Goal: Task Accomplishment & Management: Use online tool/utility

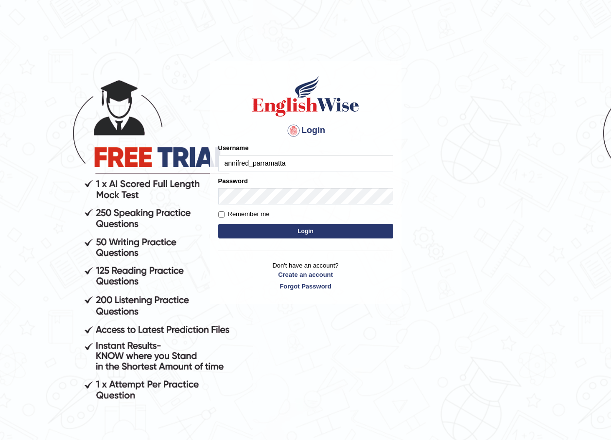
type input "annifred_parramatta"
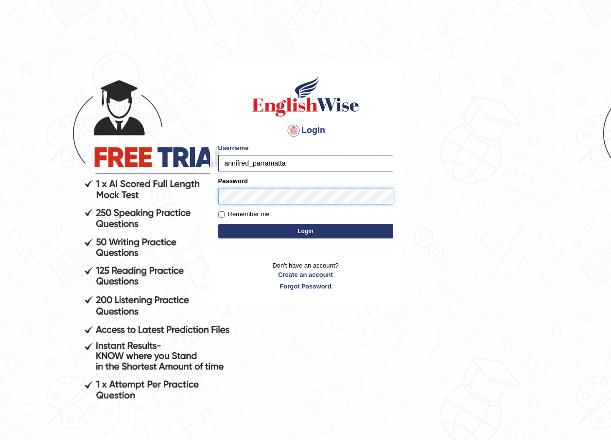
click at [218, 224] on button "Login" at bounding box center [305, 231] width 175 height 15
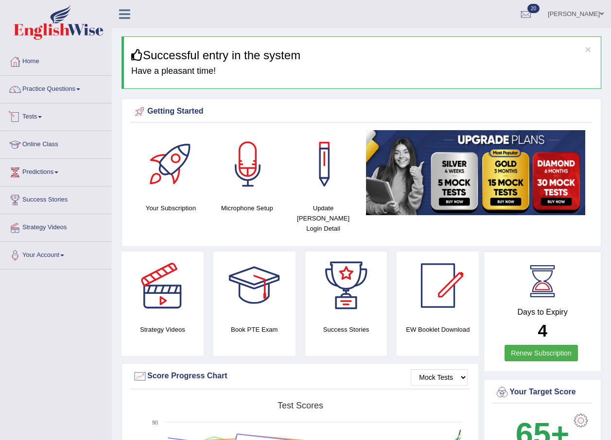
click at [43, 115] on link "Tests" at bounding box center [55, 116] width 111 height 24
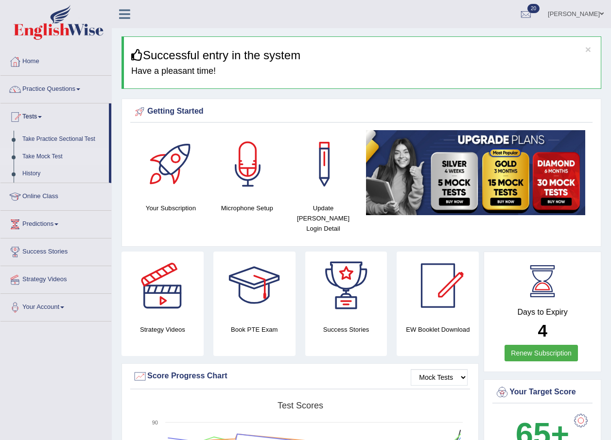
click at [59, 154] on link "Take Mock Test" at bounding box center [63, 156] width 91 height 17
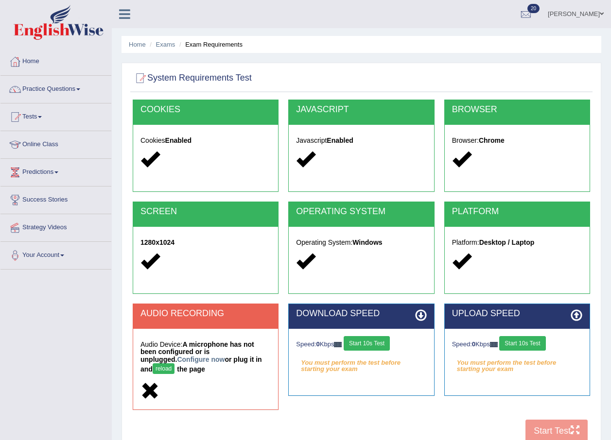
click at [362, 347] on button "Start 10s Test" at bounding box center [367, 343] width 46 height 15
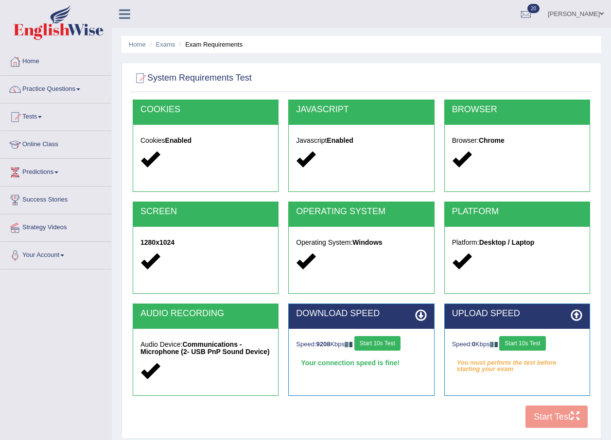
click at [519, 344] on button "Start 10s Test" at bounding box center [522, 343] width 46 height 15
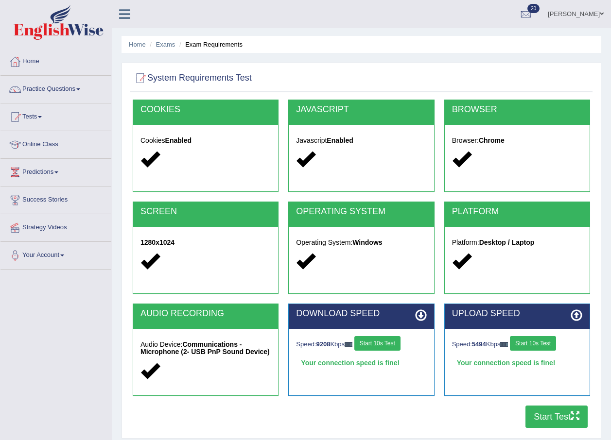
click at [549, 416] on button "Start Test" at bounding box center [556, 417] width 62 height 22
